Goal: Browse casually

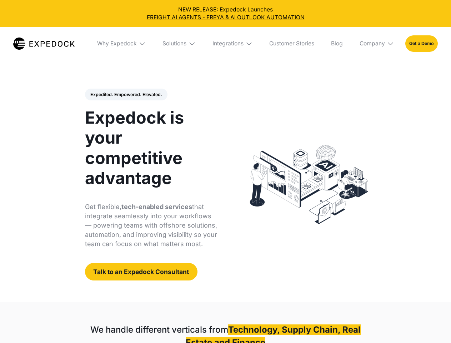
select select
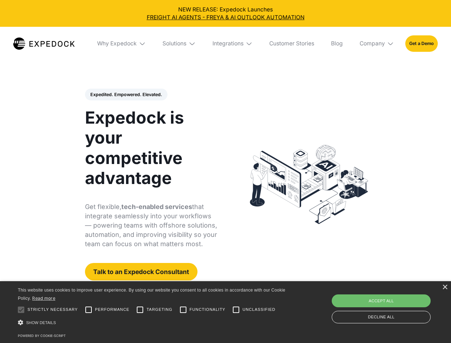
click at [225, 44] on div "Integrations" at bounding box center [227, 43] width 31 height 7
click at [122, 44] on div "Why Expedock" at bounding box center [111, 43] width 40 height 7
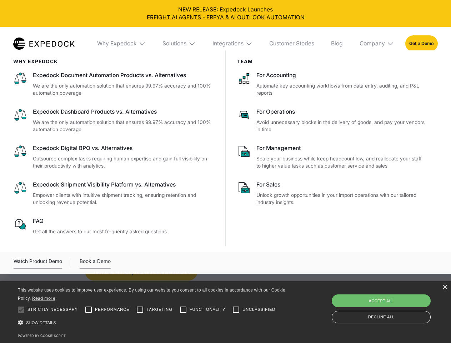
click at [180, 44] on div "Solutions" at bounding box center [174, 43] width 24 height 7
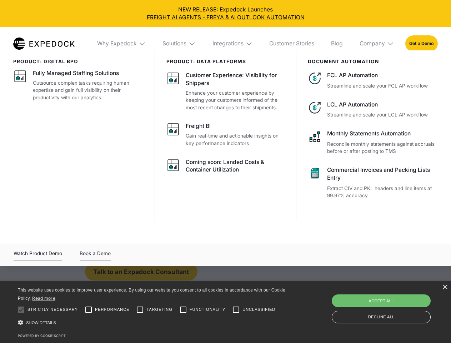
click at [233, 44] on div "Integrations" at bounding box center [227, 43] width 31 height 7
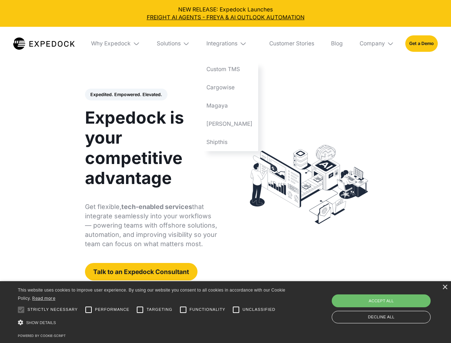
click at [377, 44] on div "Company" at bounding box center [371, 43] width 25 height 7
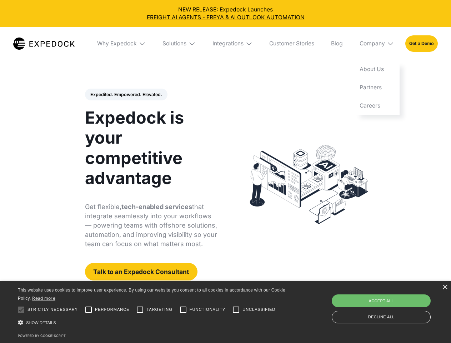
click at [126, 95] on div "Expedited. Empowered. Elevated. Automate Freight Document Extraction at 99.97% …" at bounding box center [151, 185] width 132 height 192
click at [21, 309] on div at bounding box center [21, 309] width 14 height 14
click at [89, 309] on input "Performance" at bounding box center [88, 309] width 14 height 14
checkbox input "true"
click at [140, 309] on input "Targeting" at bounding box center [140, 309] width 14 height 14
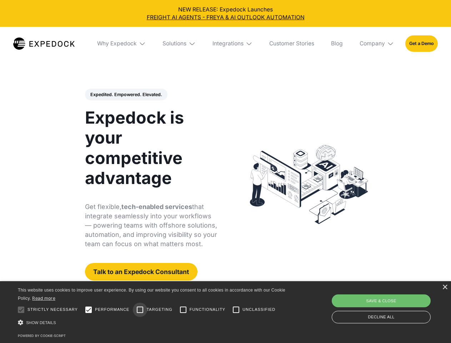
checkbox input "true"
click at [183, 309] on input "Functionality" at bounding box center [183, 309] width 14 height 14
checkbox input "true"
